Goal: Task Accomplishment & Management: Use online tool/utility

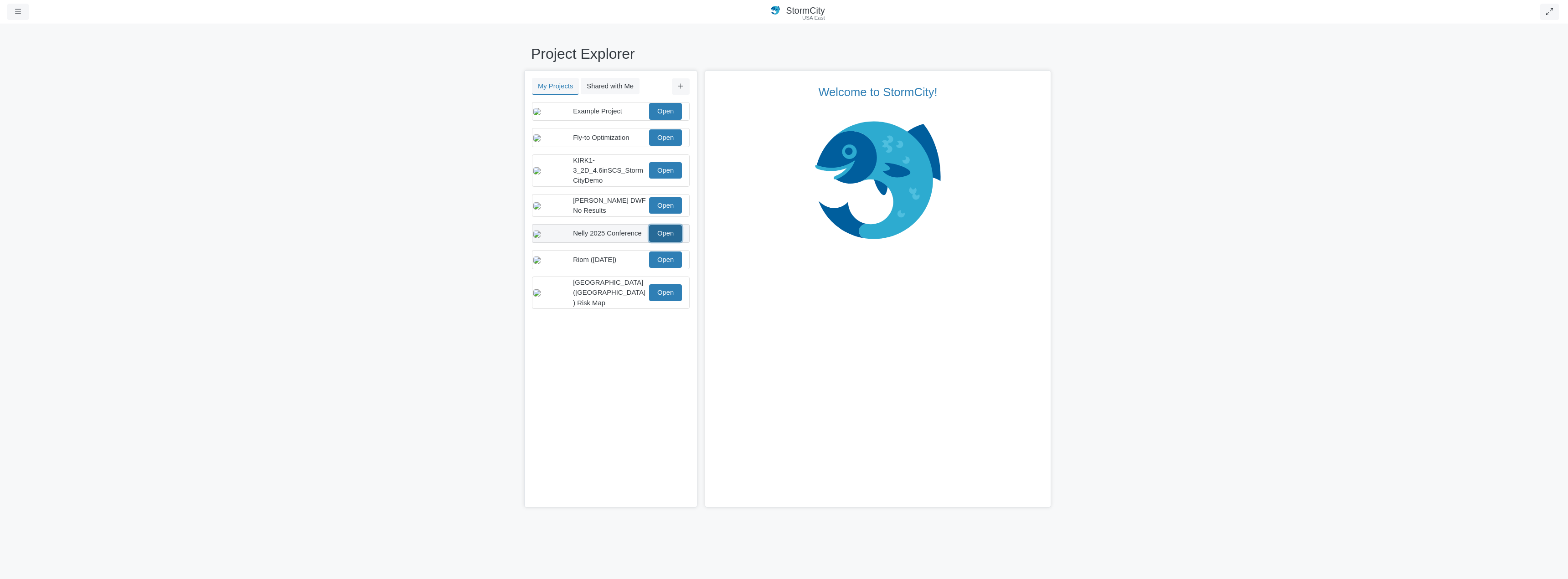
click at [669, 241] on link "Open" at bounding box center [665, 233] width 33 height 16
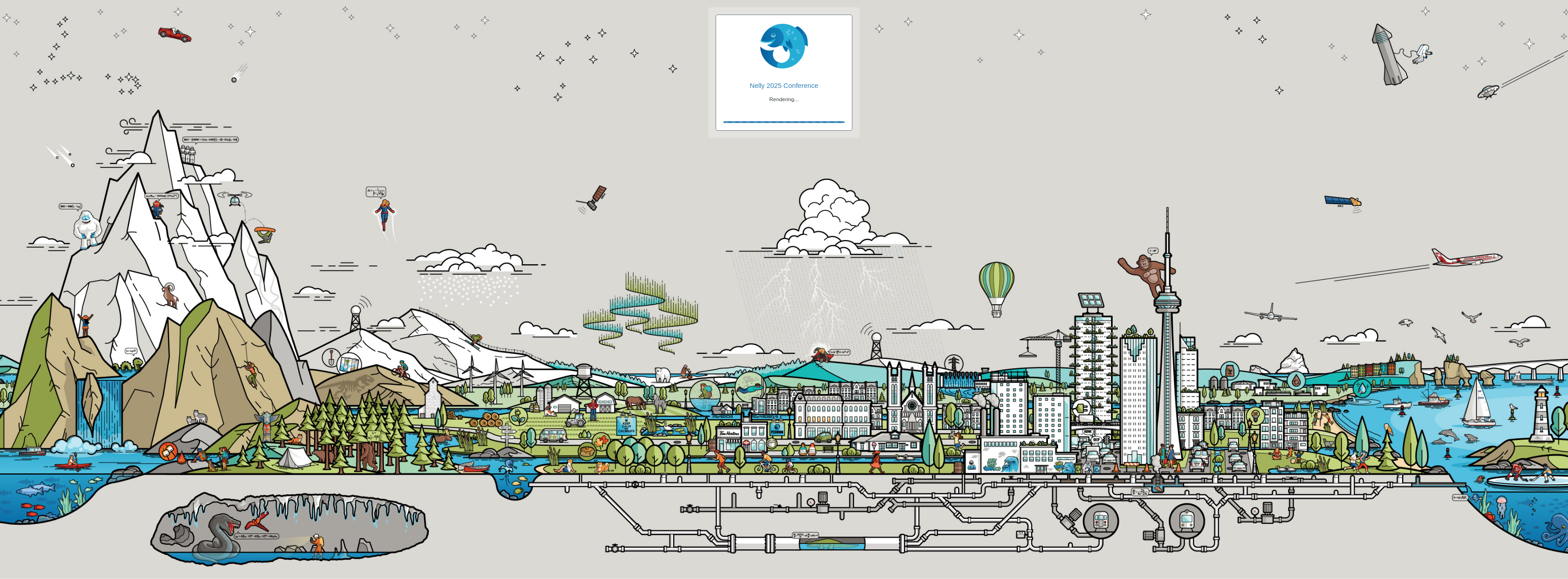
checkbox input "true"
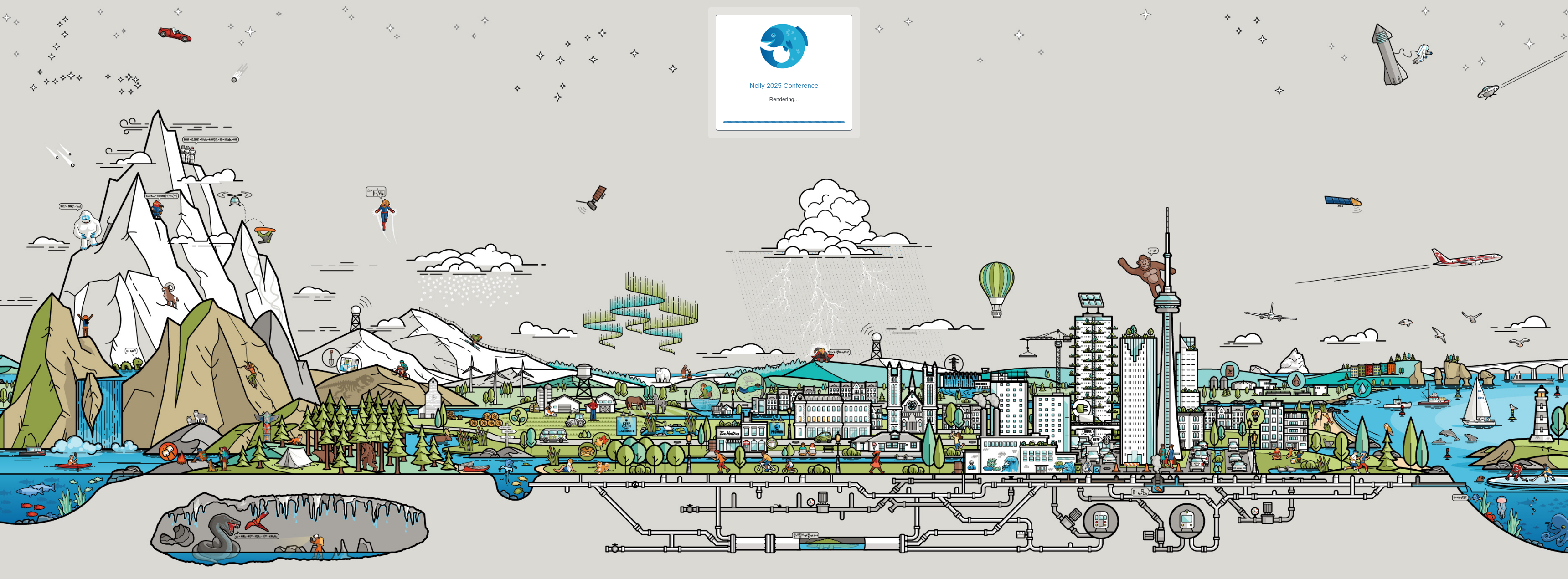
checkbox input "true"
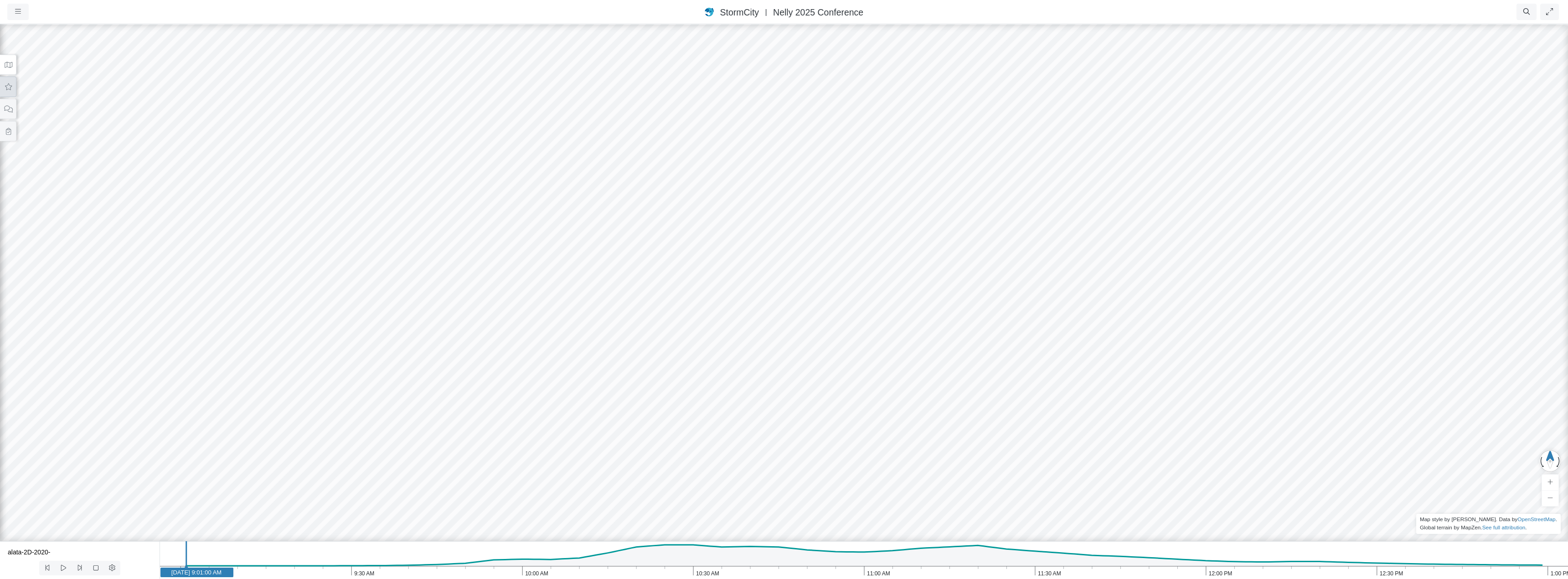
click at [8, 90] on icon at bounding box center [9, 86] width 9 height 7
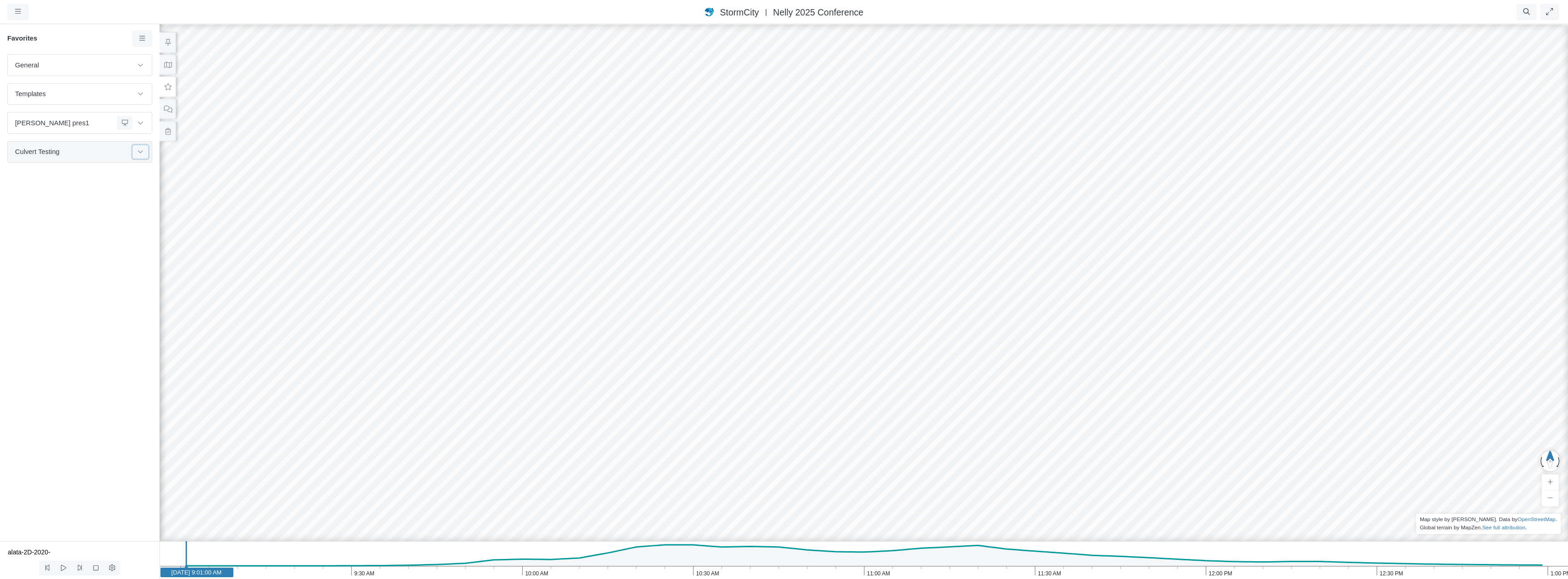
click at [139, 152] on icon at bounding box center [141, 151] width 7 height 6
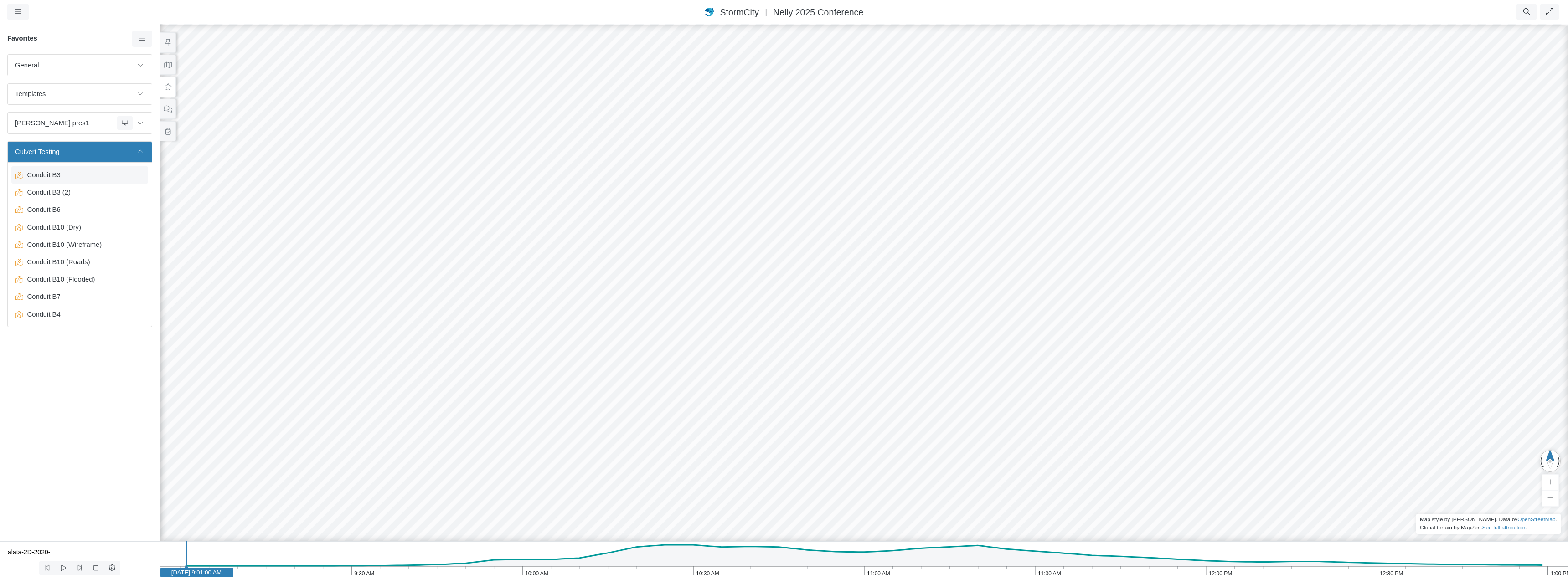
click at [40, 173] on span "Conduit B3" at bounding box center [80, 175] width 114 height 10
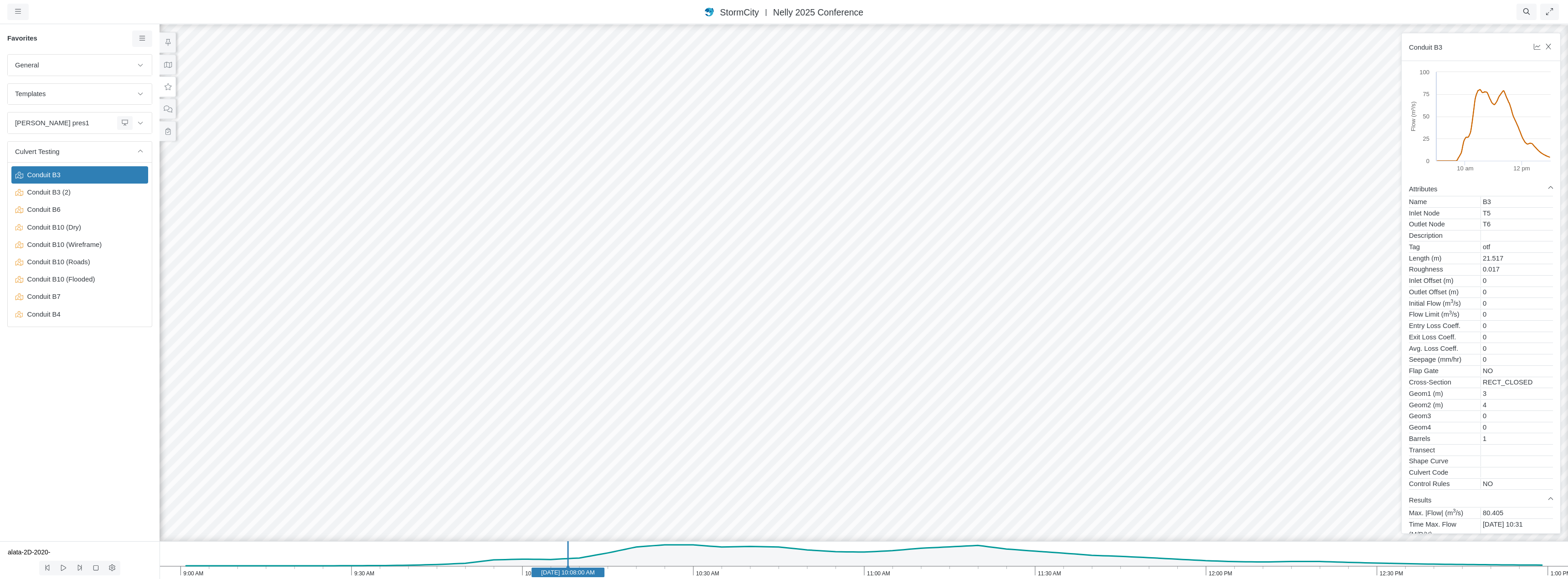
drag, startPoint x: 771, startPoint y: 407, endPoint x: 791, endPoint y: 420, distance: 23.9
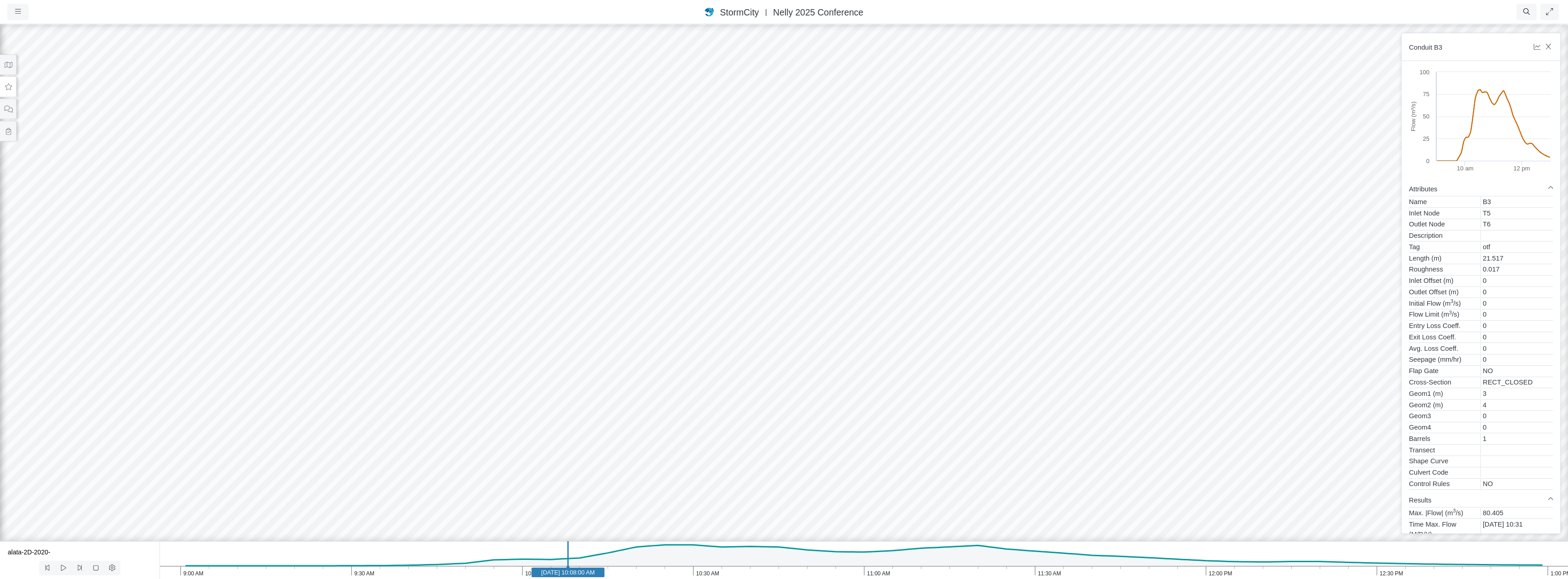
click at [1053, 366] on div at bounding box center [784, 301] width 1568 height 556
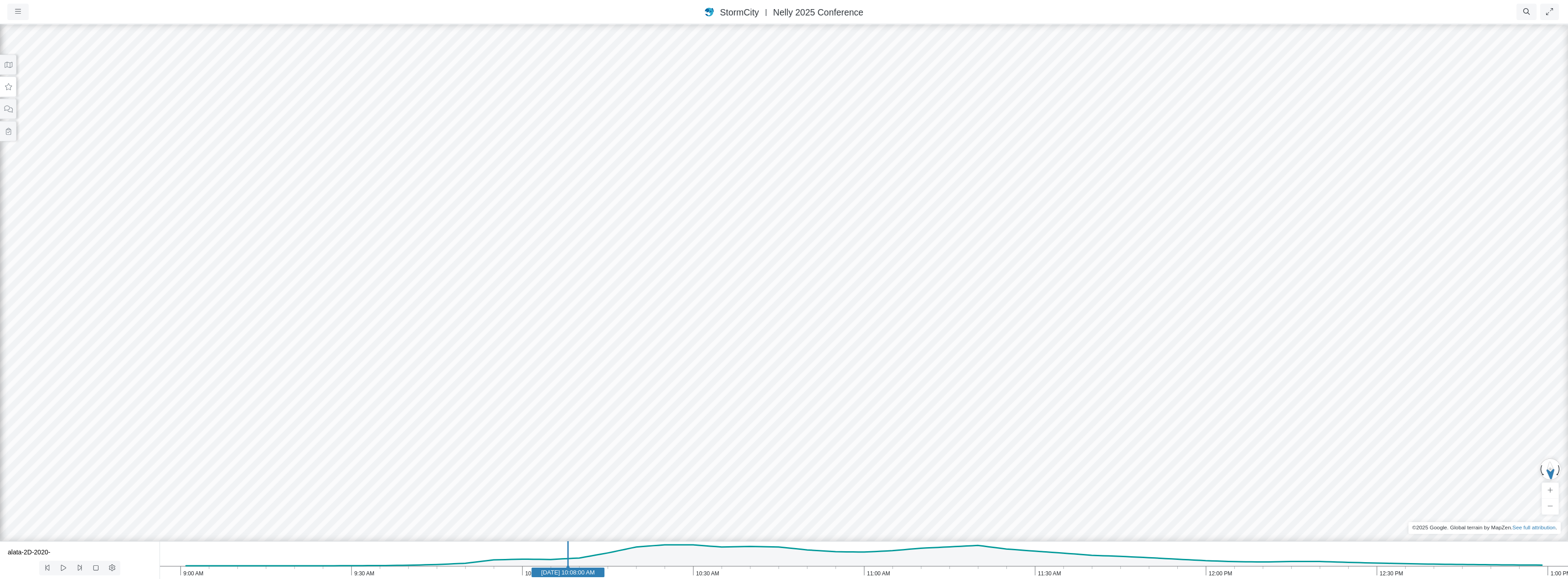
click at [667, 238] on div at bounding box center [784, 301] width 1568 height 556
drag, startPoint x: 780, startPoint y: 349, endPoint x: 760, endPoint y: 365, distance: 25.6
click at [15, 9] on icon "button" at bounding box center [18, 11] width 6 height 7
click at [35, 30] on link "Projects" at bounding box center [44, 31] width 72 height 13
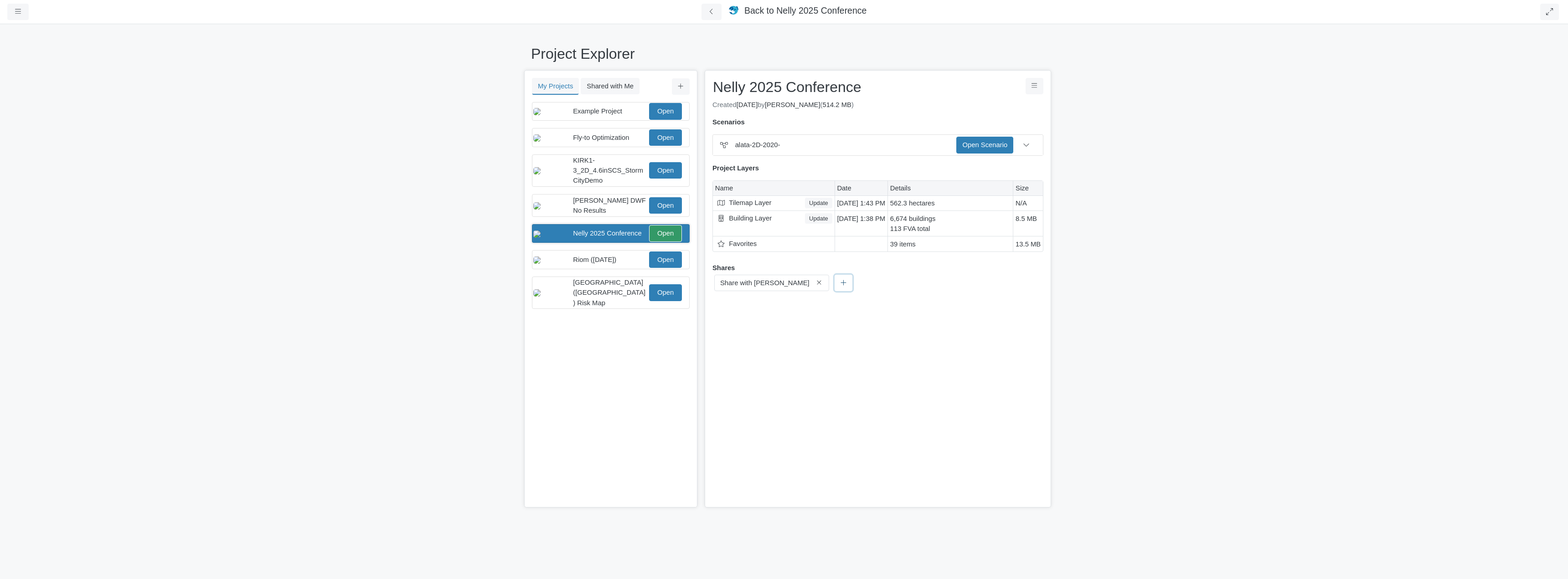
click at [841, 284] on icon at bounding box center [844, 283] width 5 height 5
click at [769, 308] on input "Group Search" at bounding box center [762, 308] width 99 height 16
type input "Share with [PERSON_NAME]"
click at [823, 309] on button "Start New" at bounding box center [831, 308] width 41 height 16
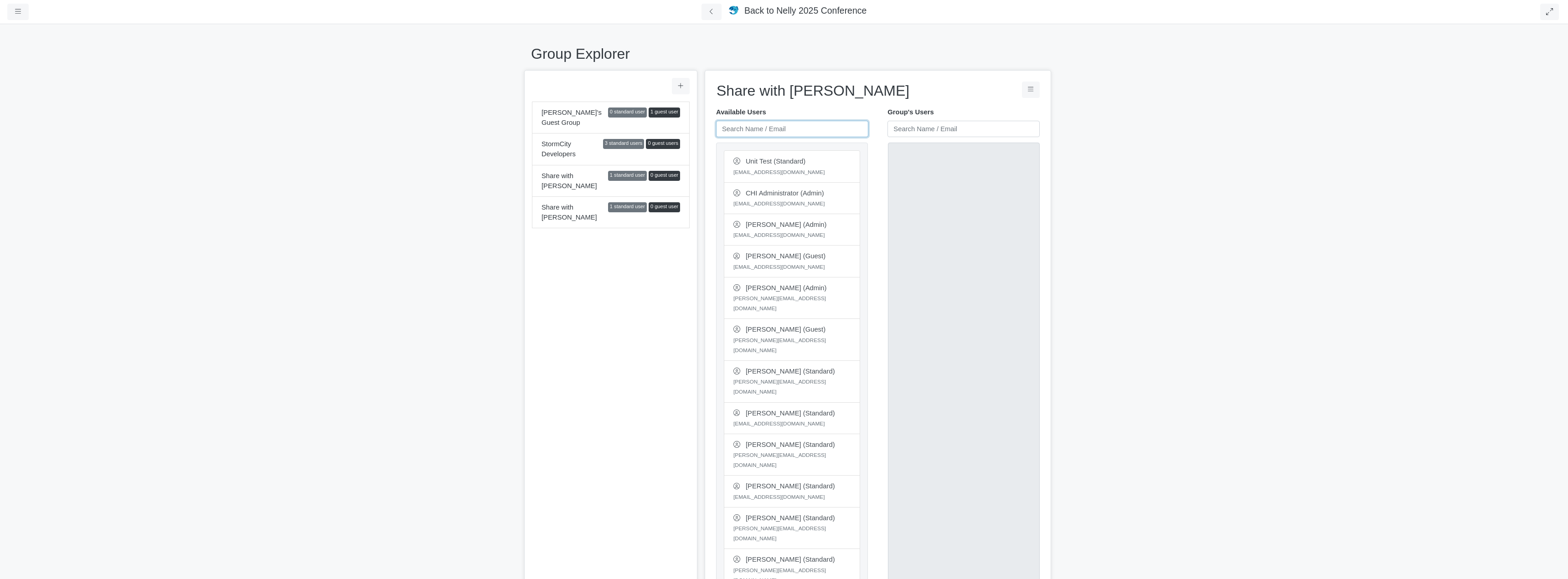
click at [771, 127] on input "text" at bounding box center [792, 128] width 152 height 16
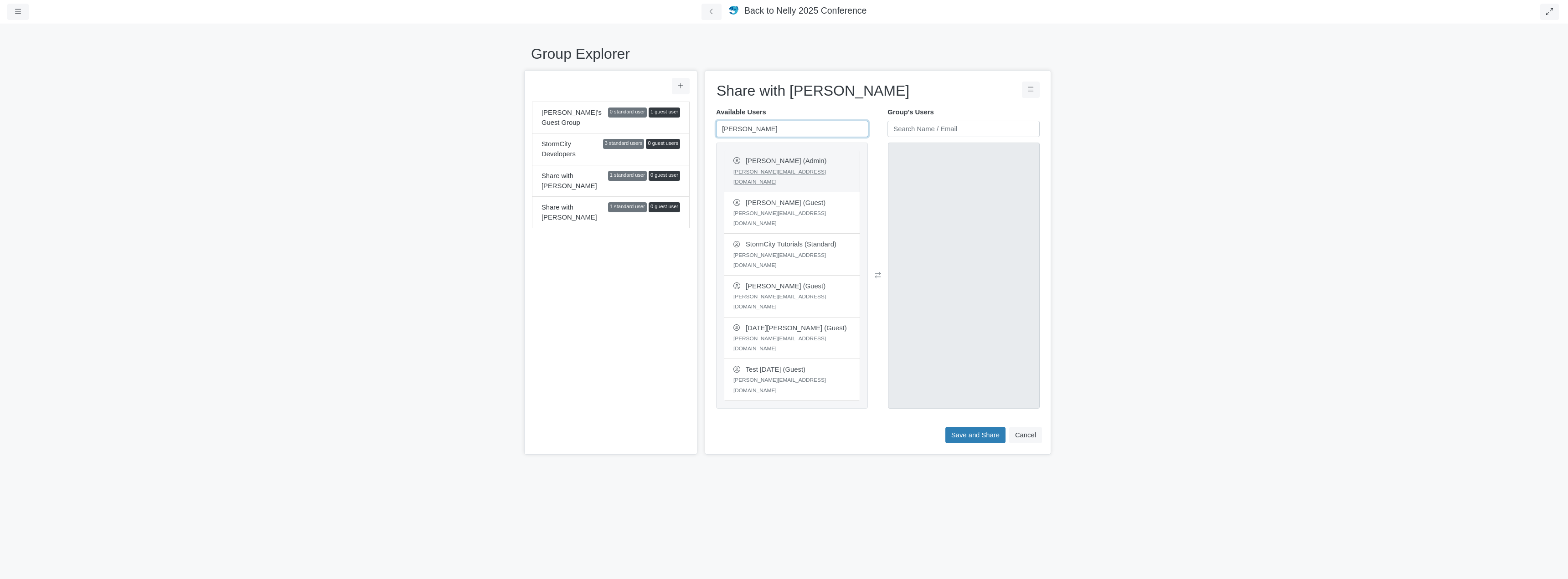
type input "[PERSON_NAME]"
click at [762, 168] on link "[PERSON_NAME][EMAIL_ADDRESS][DOMAIN_NAME]" at bounding box center [780, 176] width 93 height 16
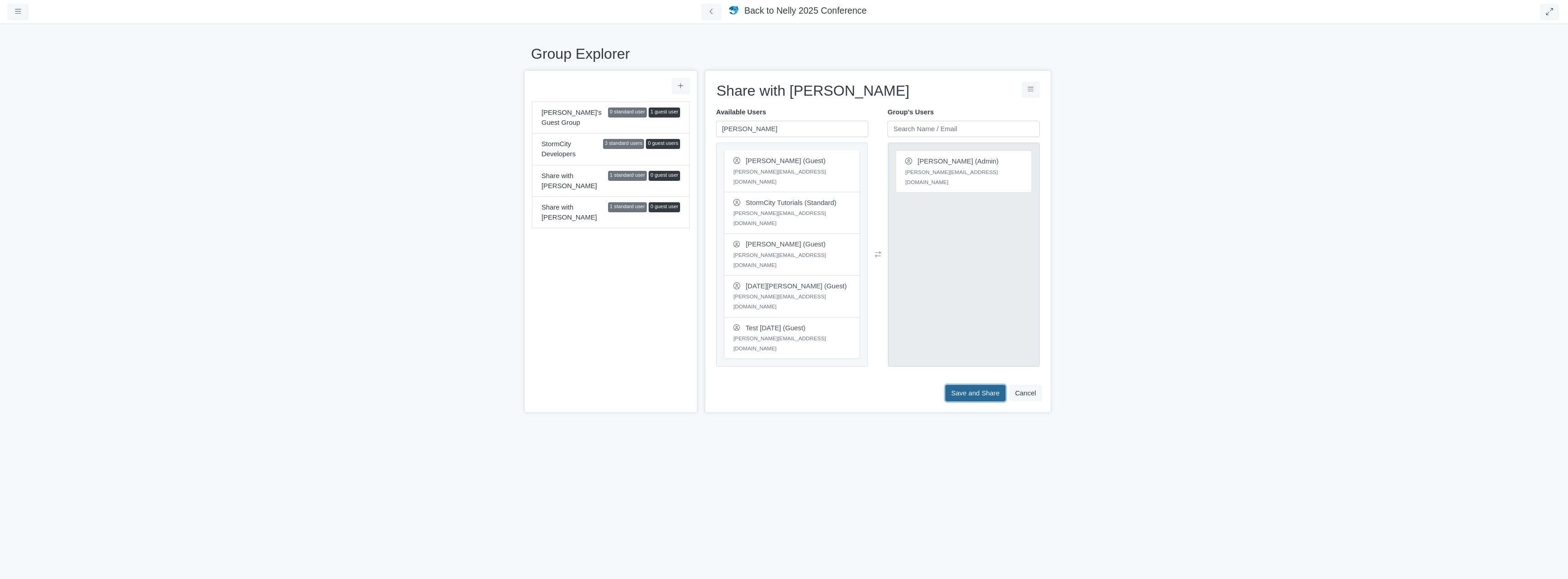
click at [978, 385] on button "Save and Share" at bounding box center [975, 393] width 60 height 16
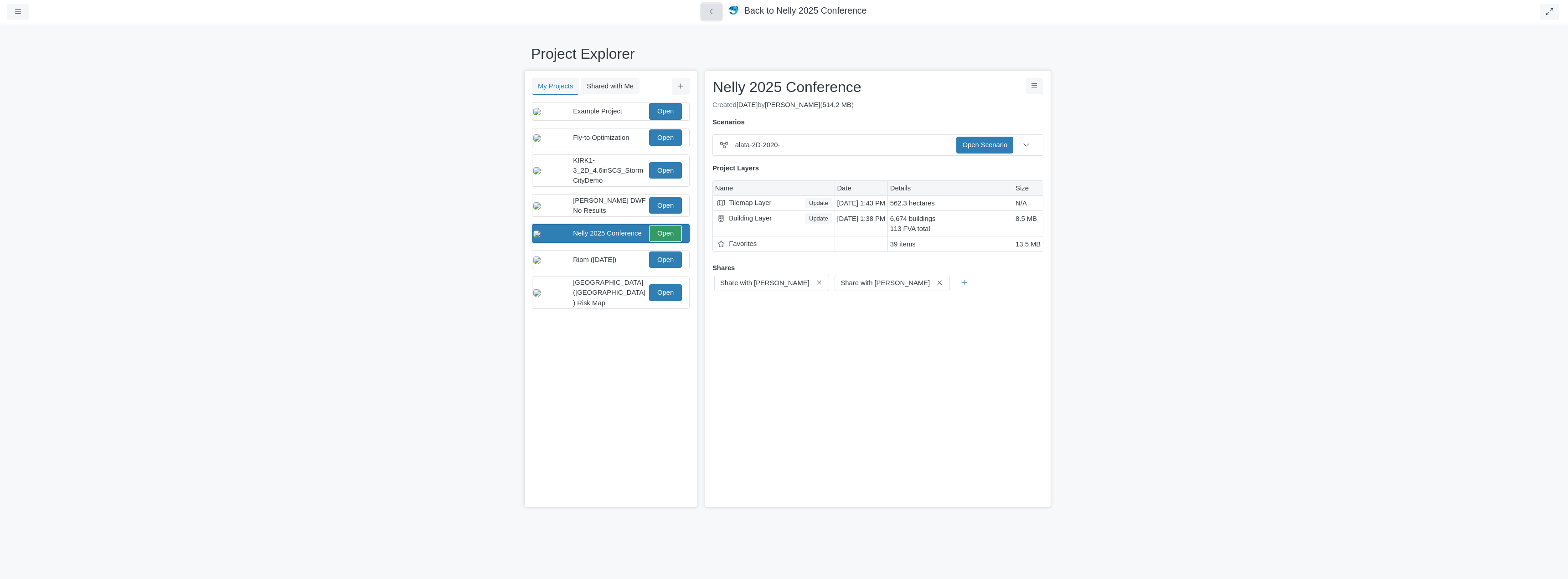
click at [716, 10] on icon at bounding box center [712, 11] width 9 height 7
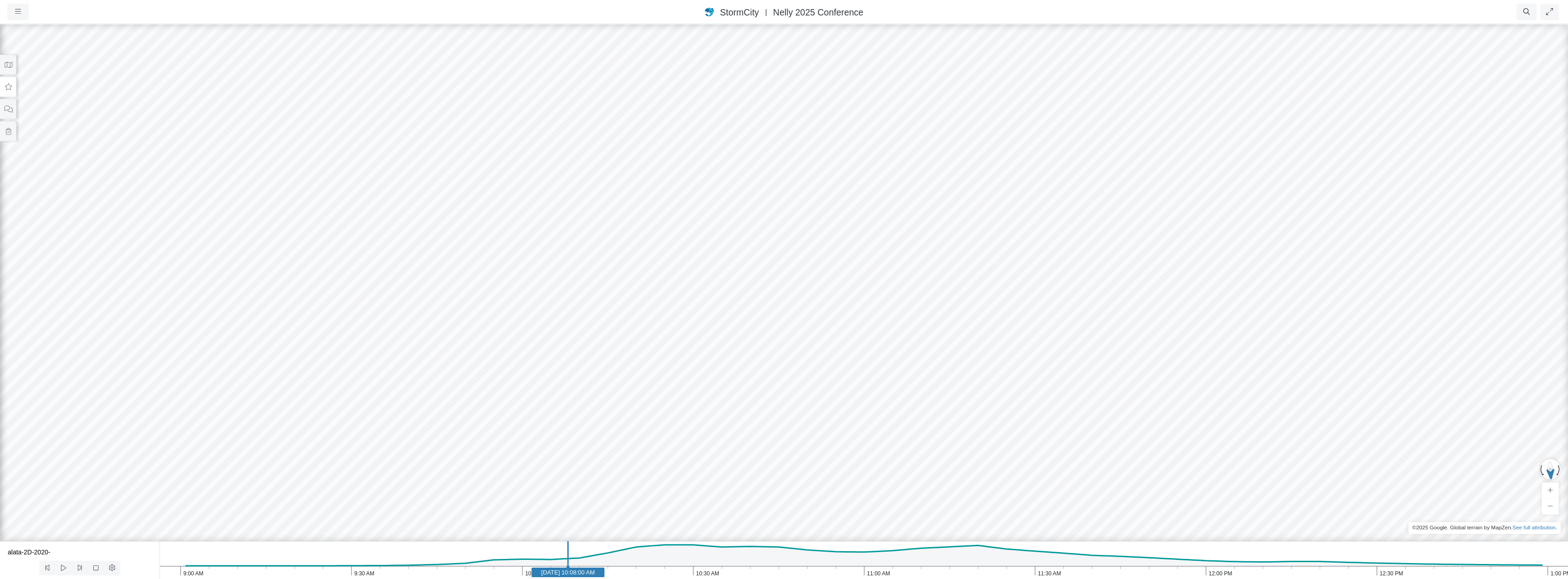
click at [9, 88] on icon at bounding box center [9, 86] width 9 height 7
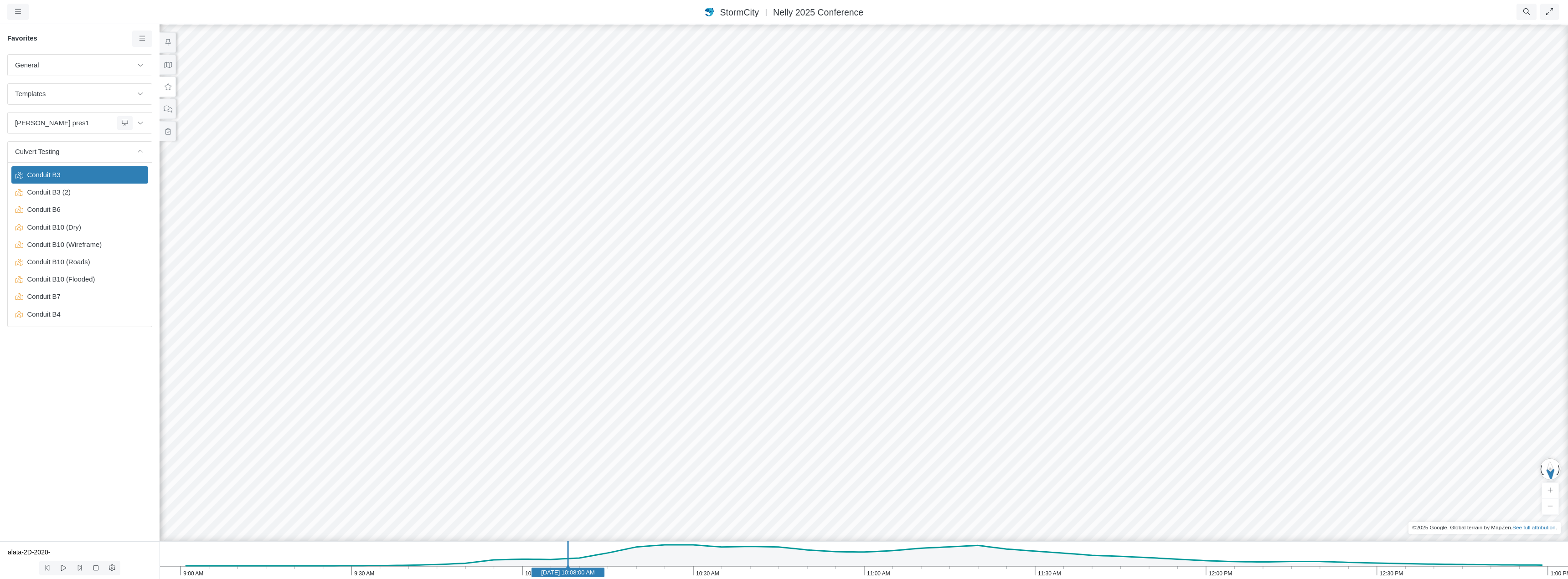
click at [727, 108] on div at bounding box center [864, 301] width 1568 height 556
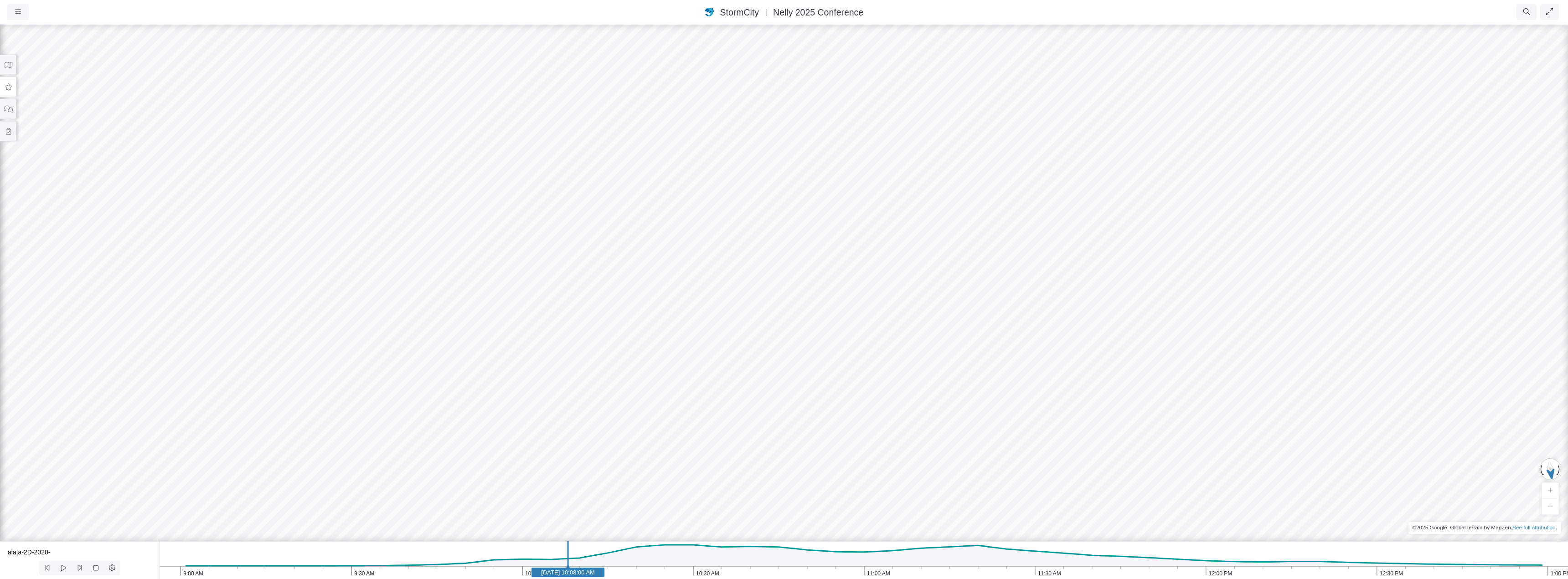
drag, startPoint x: 925, startPoint y: 362, endPoint x: 915, endPoint y: 465, distance: 103.5
drag, startPoint x: 917, startPoint y: 139, endPoint x: 839, endPoint y: 199, distance: 98.4
click at [839, 199] on div at bounding box center [784, 301] width 1568 height 556
drag, startPoint x: 772, startPoint y: 246, endPoint x: 808, endPoint y: 233, distance: 38.3
drag, startPoint x: 780, startPoint y: 257, endPoint x: 768, endPoint y: 265, distance: 14.4
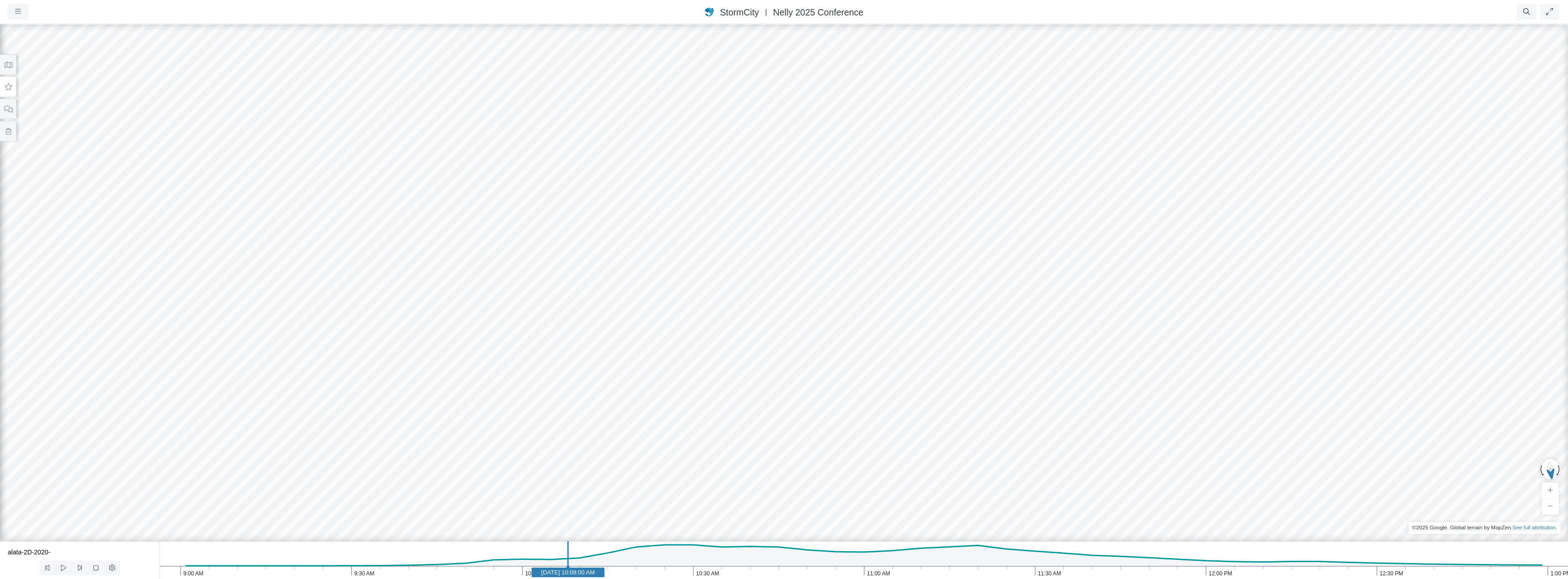
drag, startPoint x: 743, startPoint y: 275, endPoint x: 725, endPoint y: 262, distance: 22.2
drag, startPoint x: 827, startPoint y: 272, endPoint x: 812, endPoint y: 288, distance: 21.9
click at [10, 87] on icon at bounding box center [8, 86] width 7 height 7
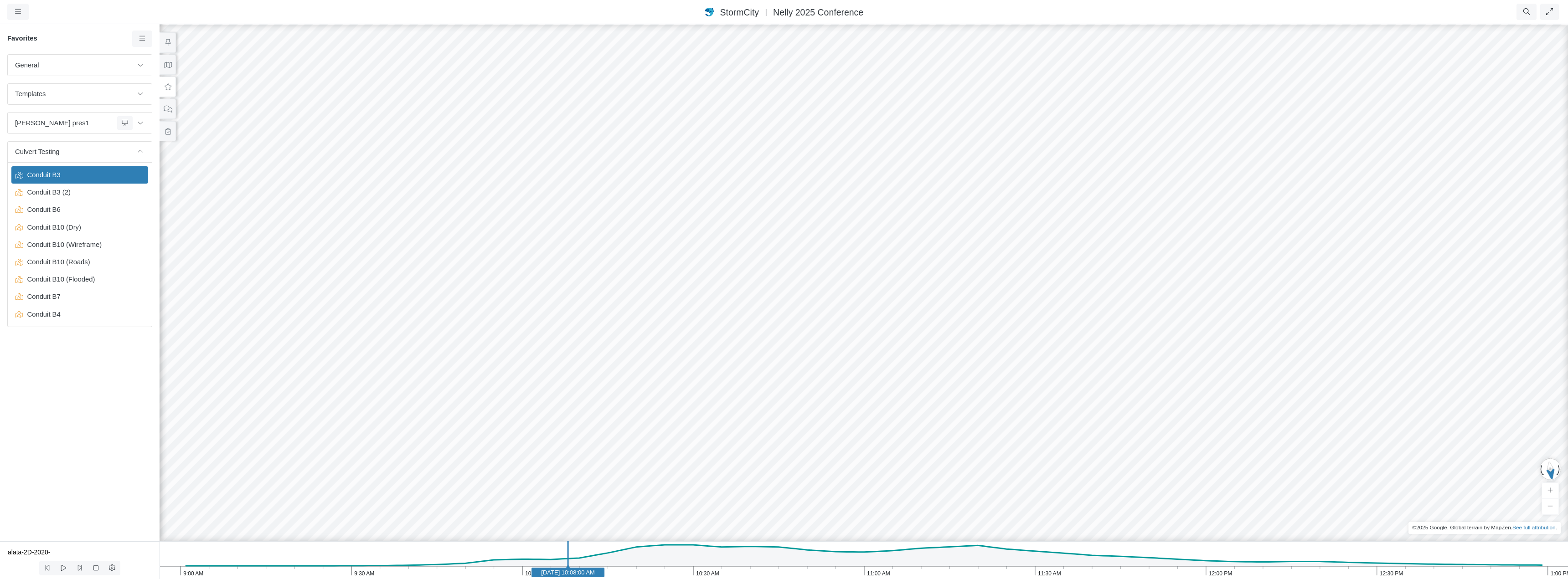
drag, startPoint x: 891, startPoint y: 271, endPoint x: 1095, endPoint y: 146, distance: 239.3
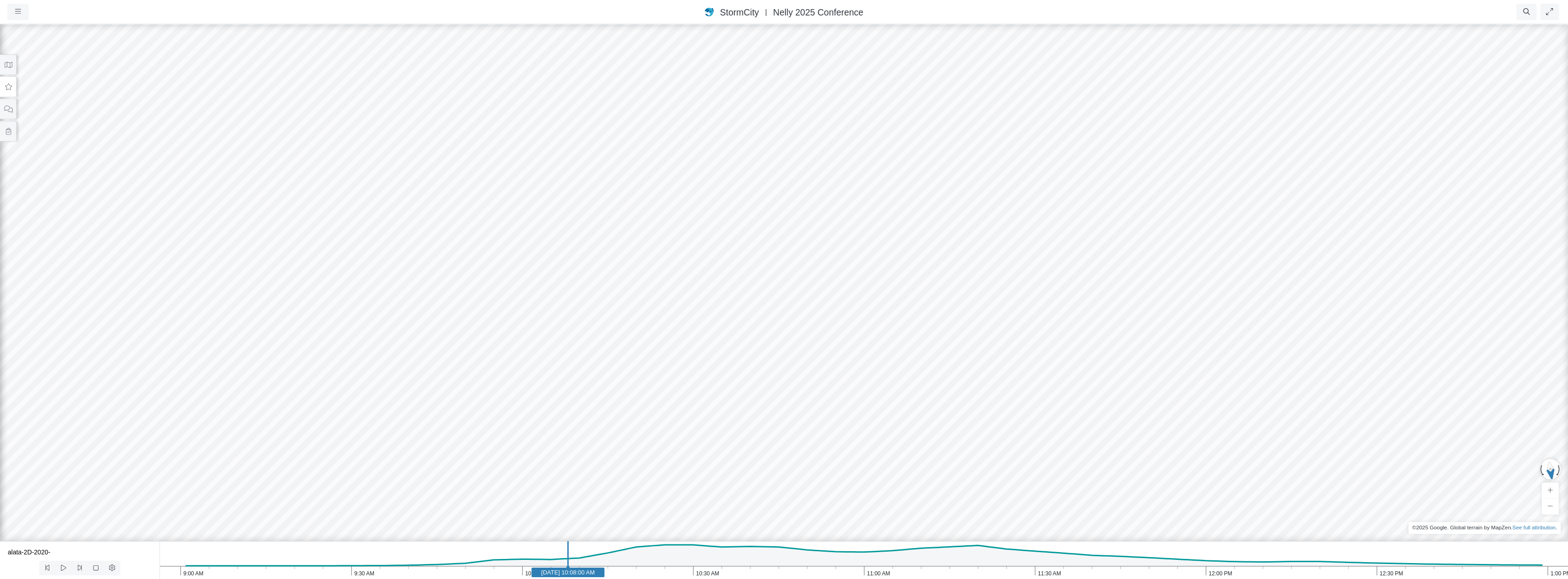
drag, startPoint x: 796, startPoint y: 380, endPoint x: 937, endPoint y: 339, distance: 146.8
click at [937, 339] on div at bounding box center [784, 301] width 1568 height 556
drag, startPoint x: 886, startPoint y: 429, endPoint x: 903, endPoint y: 394, distance: 38.9
drag, startPoint x: 894, startPoint y: 411, endPoint x: 847, endPoint y: 498, distance: 98.9
drag, startPoint x: 984, startPoint y: 293, endPoint x: 776, endPoint y: 312, distance: 208.9
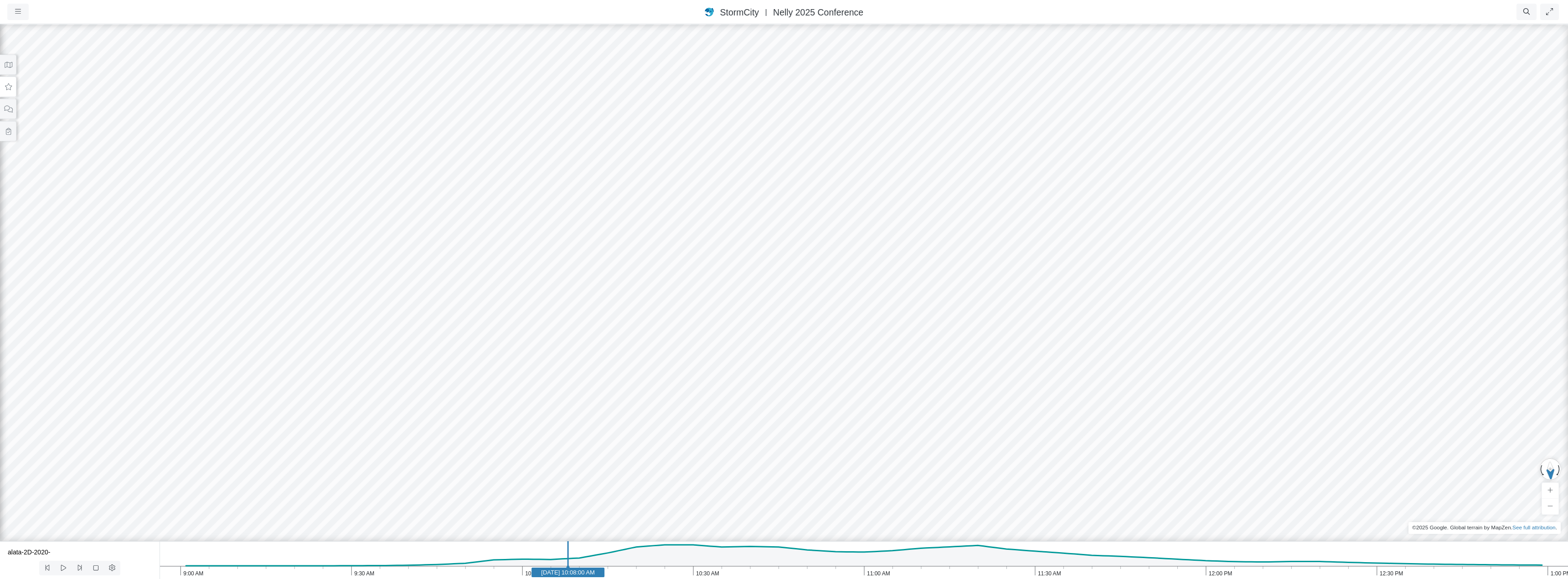
drag, startPoint x: 1081, startPoint y: 274, endPoint x: 921, endPoint y: 339, distance: 172.7
click at [921, 339] on div at bounding box center [784, 301] width 1568 height 556
drag, startPoint x: 878, startPoint y: 389, endPoint x: 865, endPoint y: 425, distance: 38.3
drag, startPoint x: 910, startPoint y: 362, endPoint x: 968, endPoint y: 307, distance: 79.9
drag, startPoint x: 877, startPoint y: 390, endPoint x: 849, endPoint y: 390, distance: 28.0
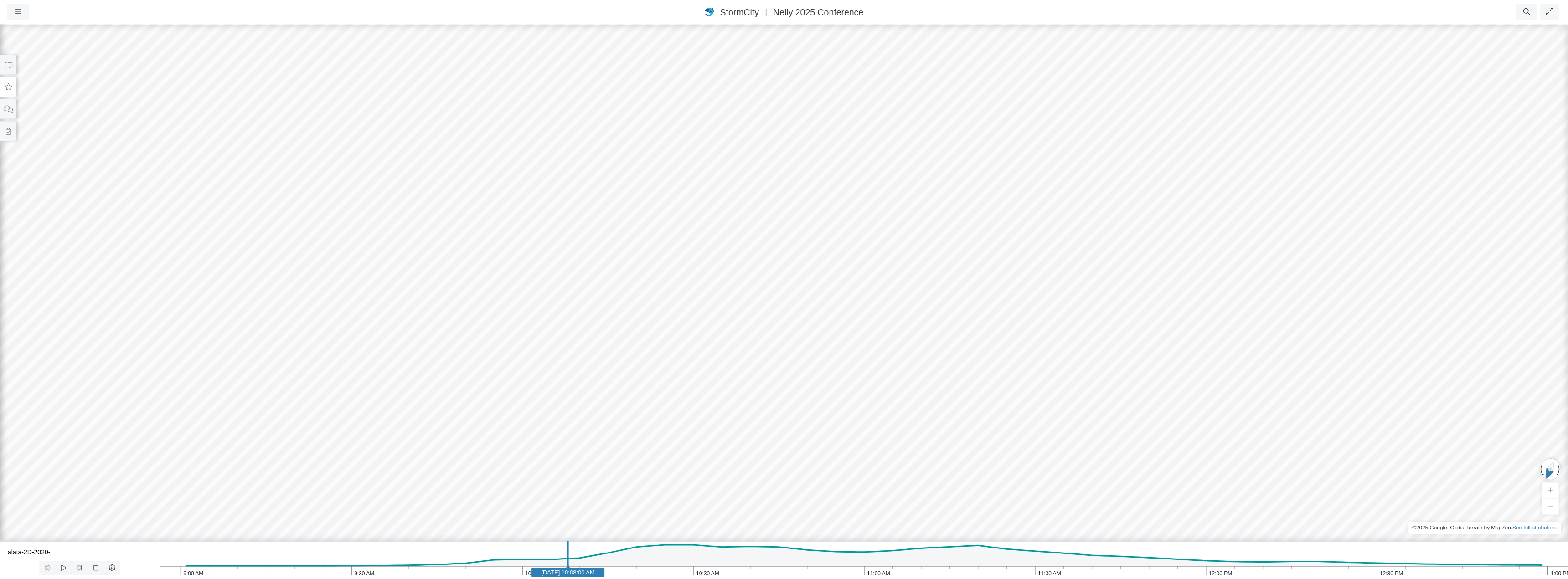
drag, startPoint x: 1150, startPoint y: 420, endPoint x: 741, endPoint y: 403, distance: 409.4
drag, startPoint x: 737, startPoint y: 459, endPoint x: 1076, endPoint y: 454, distance: 339.0
drag, startPoint x: 1204, startPoint y: 469, endPoint x: 1035, endPoint y: 358, distance: 202.2
click at [1035, 358] on div at bounding box center [784, 301] width 1568 height 556
drag, startPoint x: 896, startPoint y: 352, endPoint x: 976, endPoint y: 359, distance: 80.3
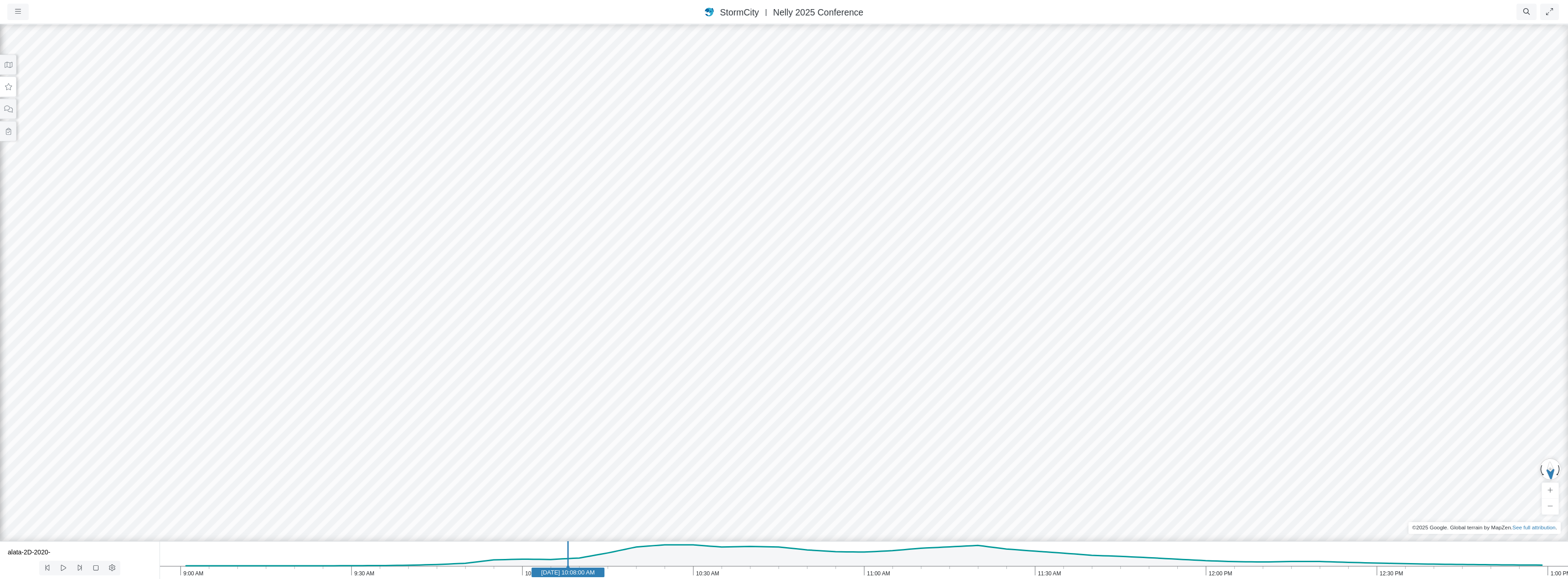
drag, startPoint x: 923, startPoint y: 291, endPoint x: 1061, endPoint y: 389, distance: 169.3
click at [1061, 389] on div at bounding box center [784, 301] width 1568 height 556
drag, startPoint x: 1058, startPoint y: 355, endPoint x: 926, endPoint y: 409, distance: 142.6
drag, startPoint x: 1016, startPoint y: 466, endPoint x: 957, endPoint y: 407, distance: 83.4
click at [957, 407] on div at bounding box center [784, 301] width 1568 height 556
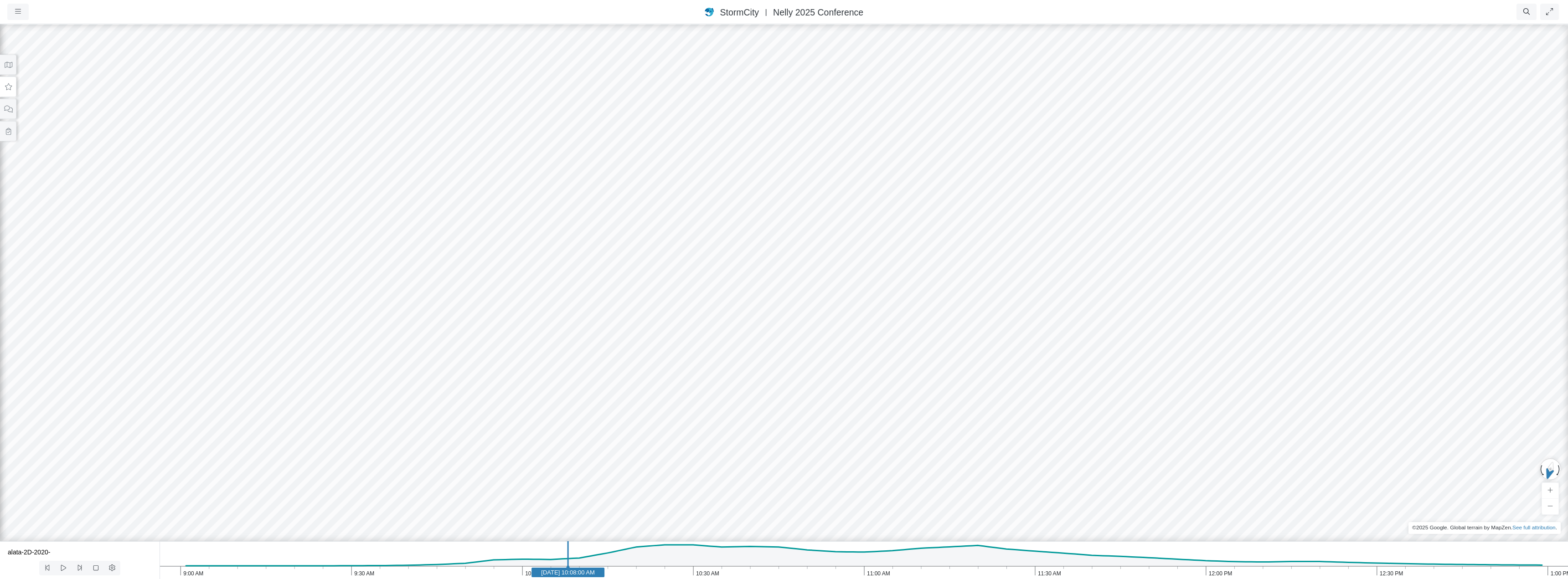
drag, startPoint x: 1053, startPoint y: 423, endPoint x: 923, endPoint y: 432, distance: 130.3
drag, startPoint x: 926, startPoint y: 437, endPoint x: 937, endPoint y: 290, distance: 147.4
click at [937, 290] on div at bounding box center [784, 301] width 1568 height 556
click at [5, 64] on icon at bounding box center [9, 64] width 9 height 7
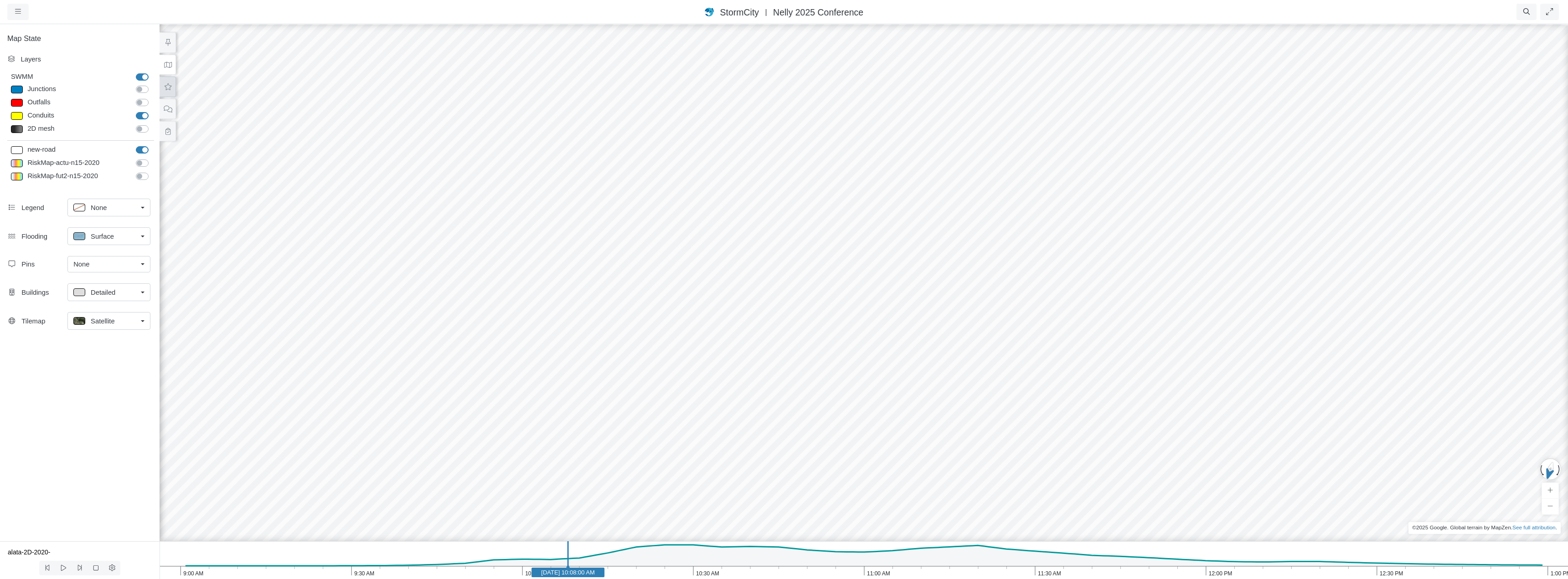
click at [164, 85] on icon at bounding box center [168, 86] width 9 height 7
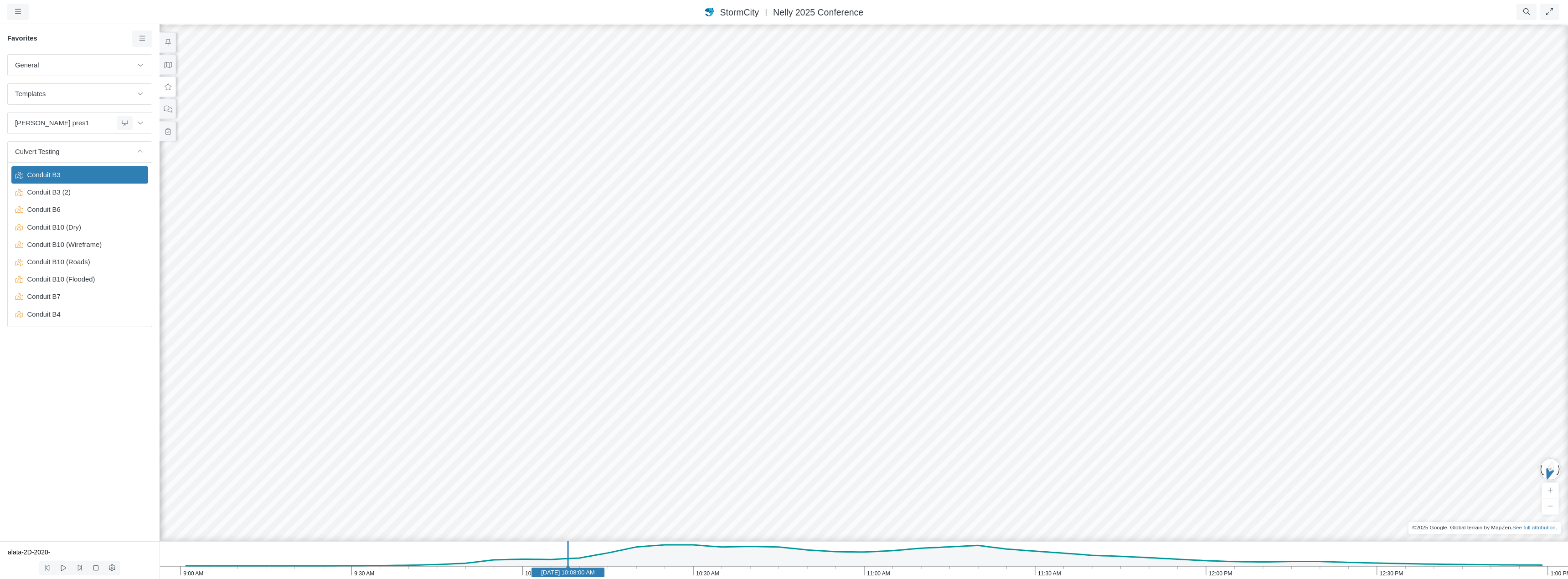
click at [48, 173] on span "Conduit B3" at bounding box center [80, 175] width 114 height 10
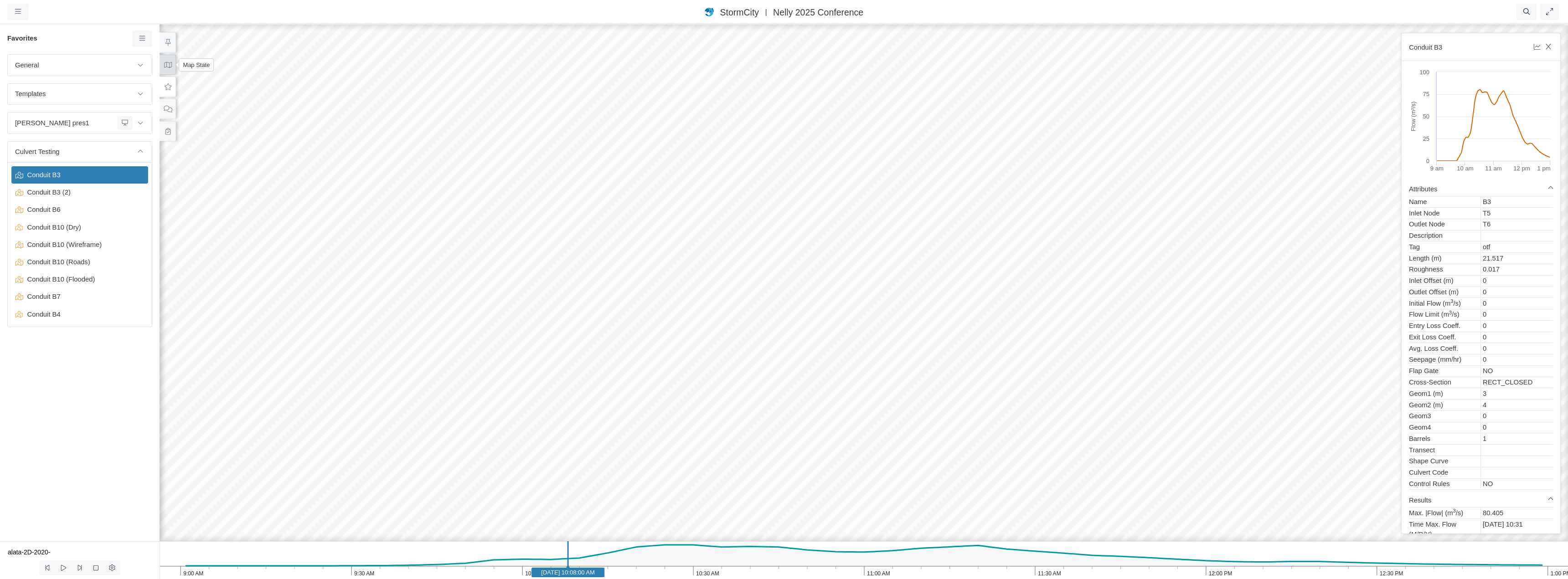
click at [169, 64] on icon at bounding box center [168, 64] width 9 height 7
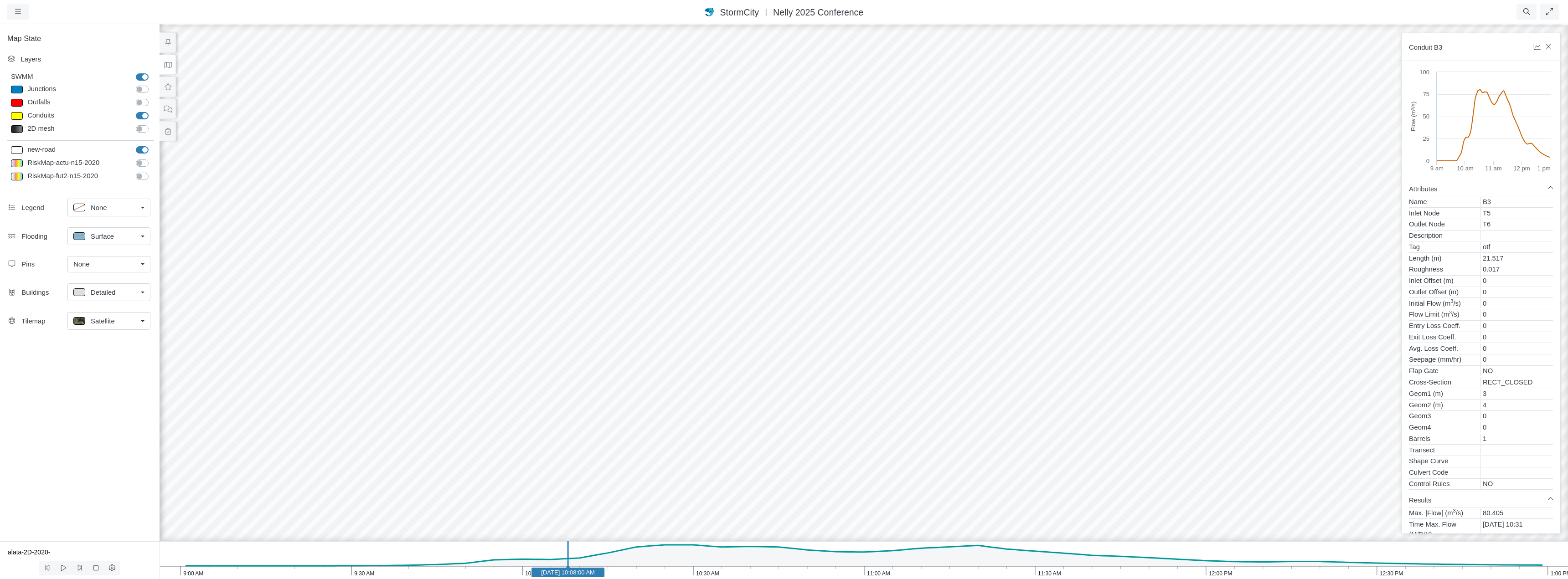
click at [152, 85] on label "Junctions" at bounding box center [152, 85] width 0 height 0
click at [143, 89] on input "Junctions" at bounding box center [139, 89] width 7 height 9
drag, startPoint x: 728, startPoint y: 338, endPoint x: 704, endPoint y: 373, distance: 42.4
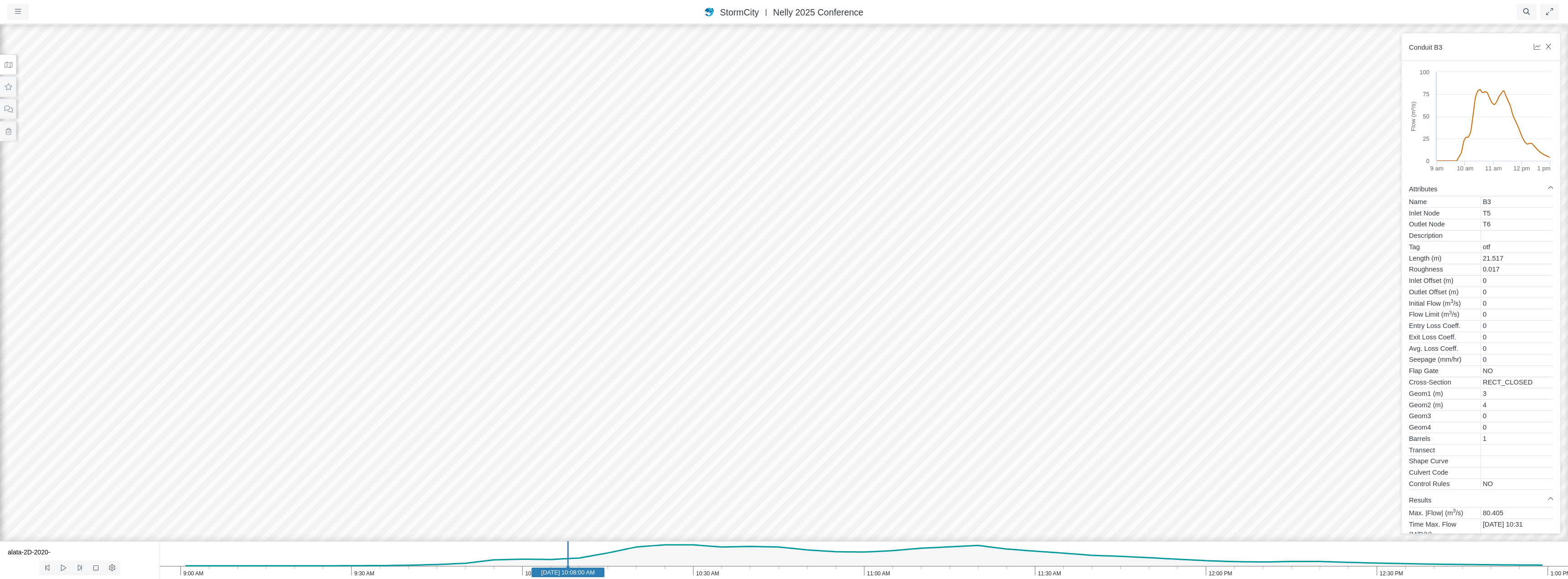
drag, startPoint x: 999, startPoint y: 362, endPoint x: 685, endPoint y: 348, distance: 314.3
drag, startPoint x: 883, startPoint y: 400, endPoint x: 767, endPoint y: 390, distance: 116.4
click at [767, 390] on div at bounding box center [784, 301] width 1568 height 556
click at [12, 66] on icon at bounding box center [9, 64] width 9 height 7
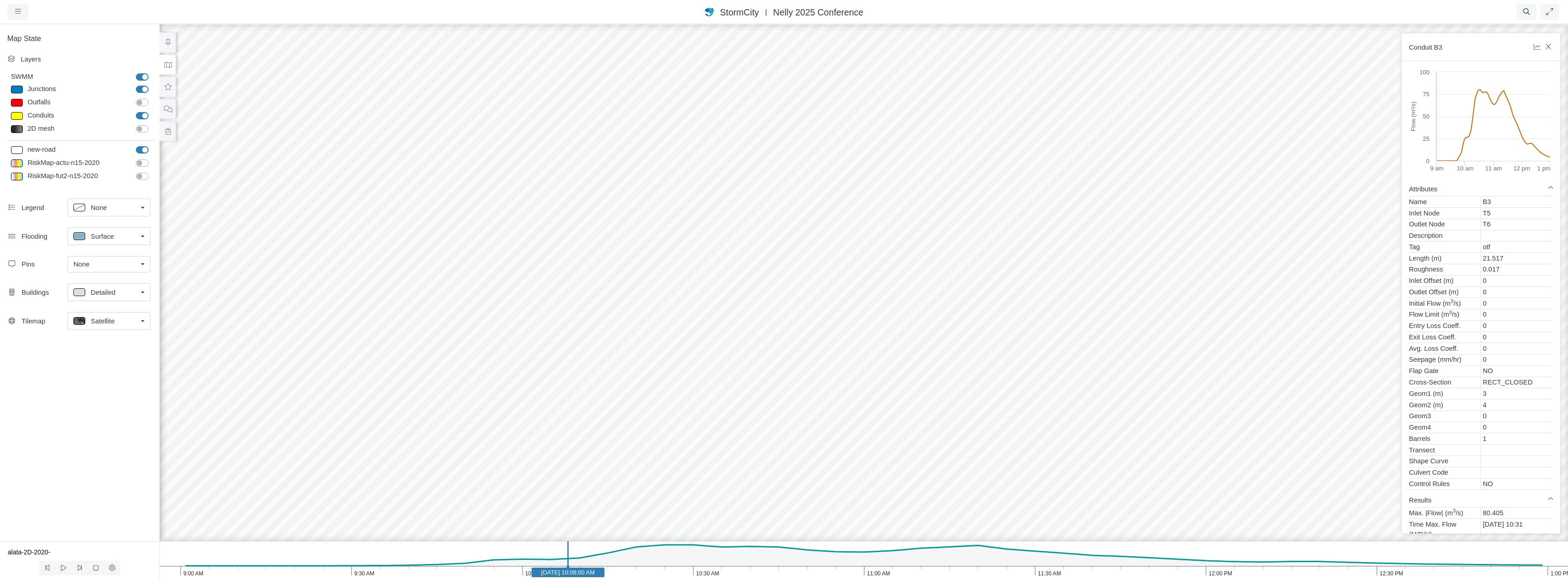
click at [152, 85] on label "Junctions" at bounding box center [152, 85] width 0 height 0
click at [139, 89] on input "Junctions" at bounding box center [139, 89] width 7 height 9
checkbox input "false"
drag, startPoint x: 725, startPoint y: 311, endPoint x: 901, endPoint y: 373, distance: 186.6
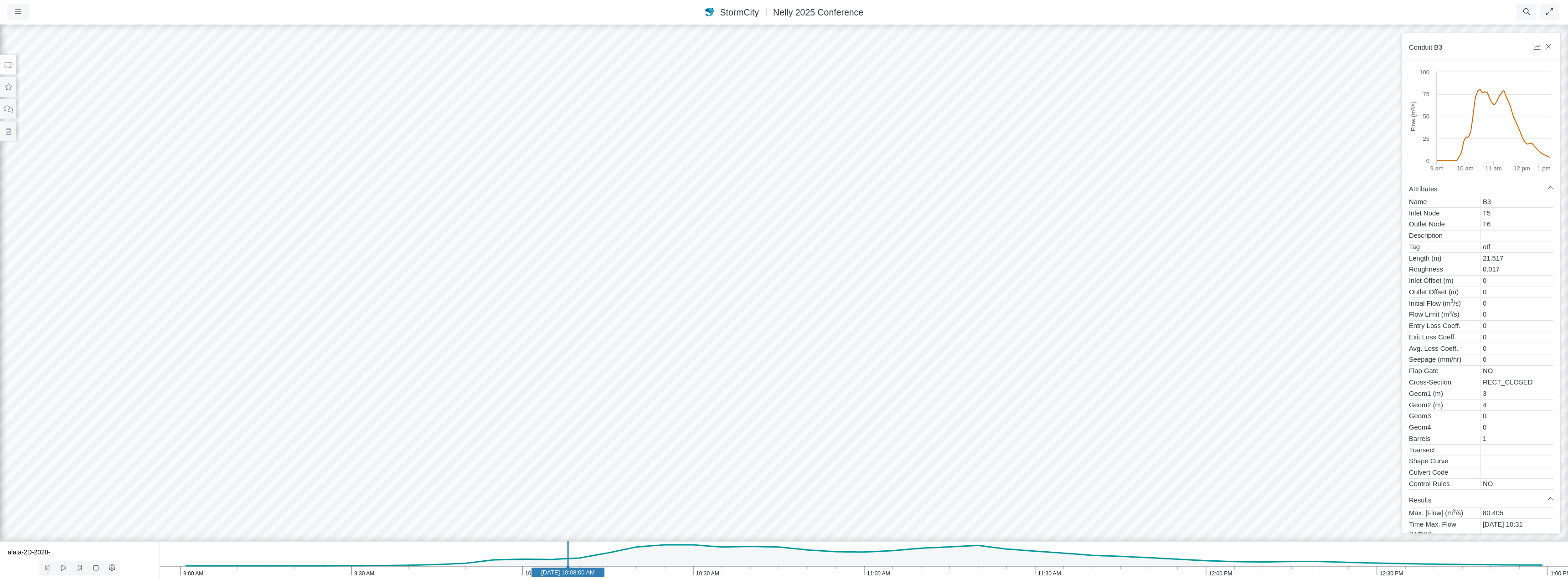
drag, startPoint x: 830, startPoint y: 460, endPoint x: 950, endPoint y: 418, distance: 127.1
drag, startPoint x: 705, startPoint y: 134, endPoint x: 987, endPoint y: 203, distance: 290.3
drag, startPoint x: 778, startPoint y: 172, endPoint x: 776, endPoint y: 300, distance: 128.0
click at [776, 300] on div at bounding box center [784, 301] width 1568 height 556
drag, startPoint x: 943, startPoint y: 321, endPoint x: 844, endPoint y: 293, distance: 102.9
